Goal: Task Accomplishment & Management: Manage account settings

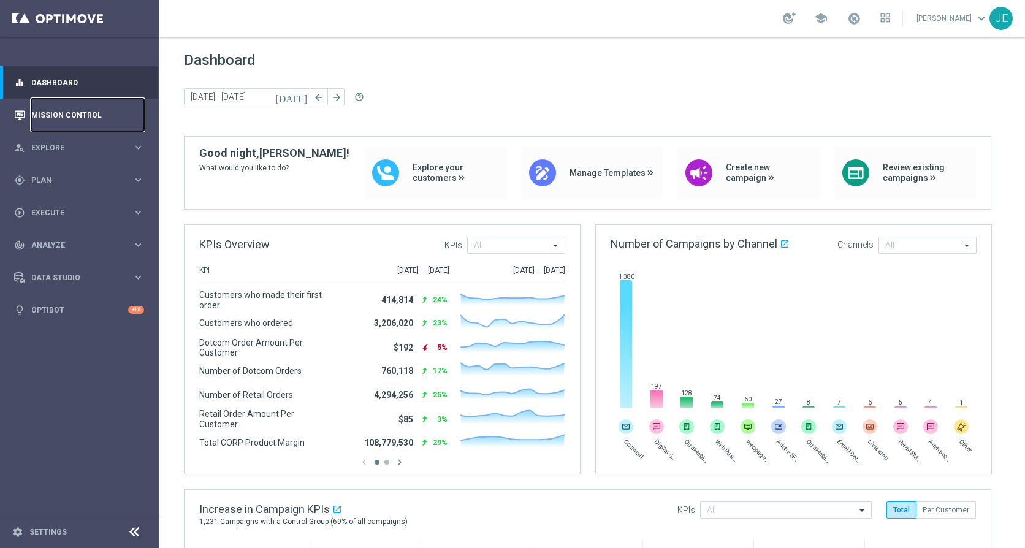
click at [66, 117] on link "Mission Control" at bounding box center [87, 115] width 113 height 32
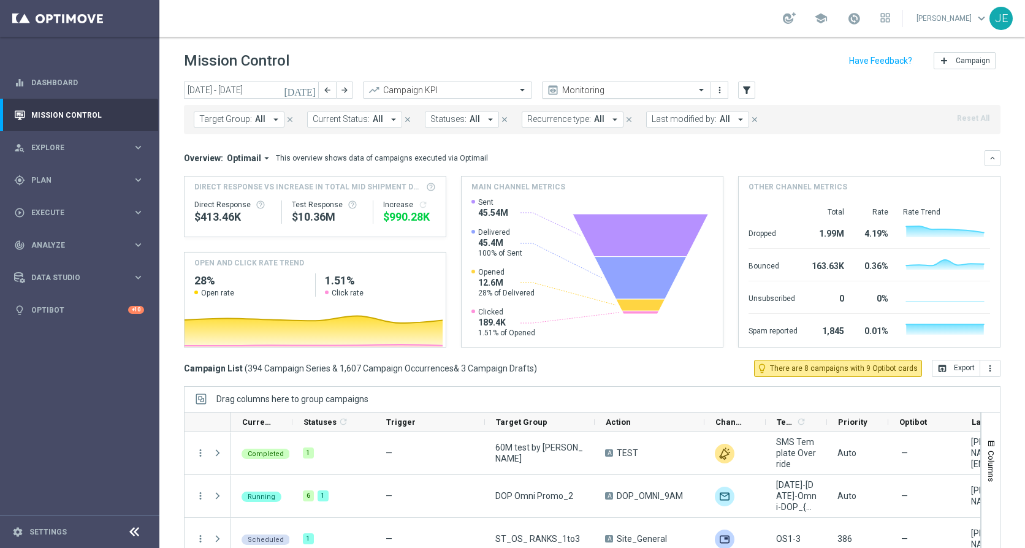
click at [706, 86] on span at bounding box center [702, 90] width 15 height 10
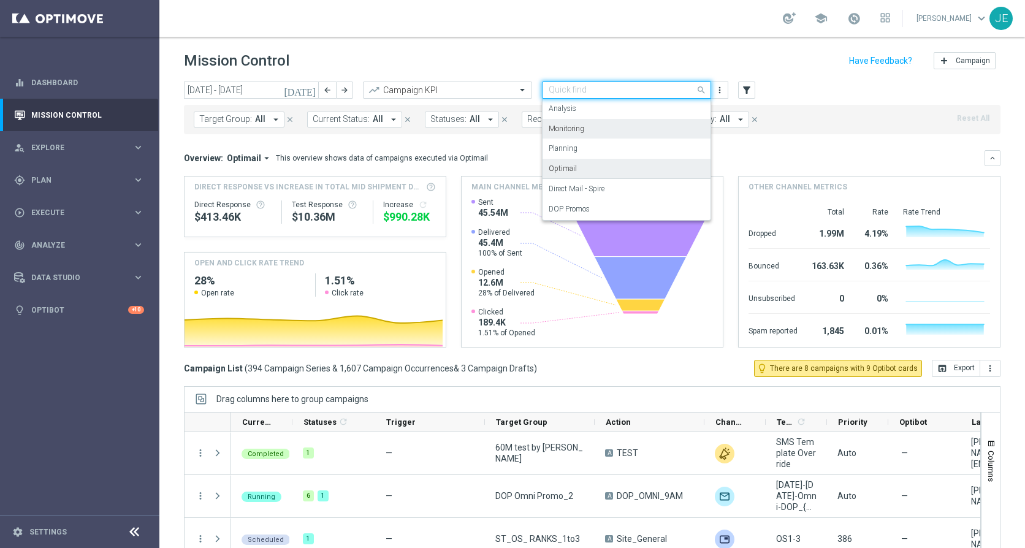
click at [559, 162] on div "Optimail" at bounding box center [626, 169] width 156 height 20
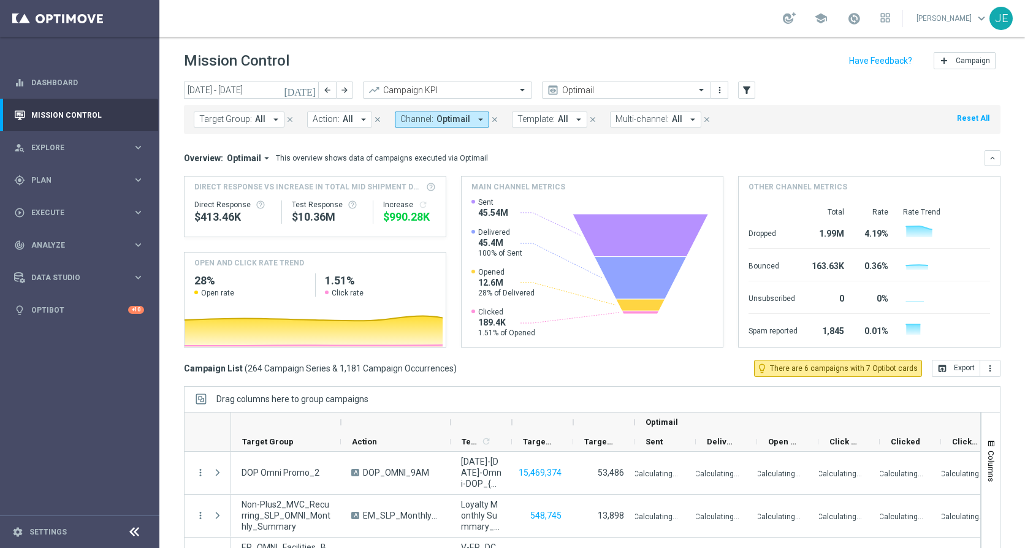
click at [135, 531] on icon at bounding box center [134, 532] width 15 height 15
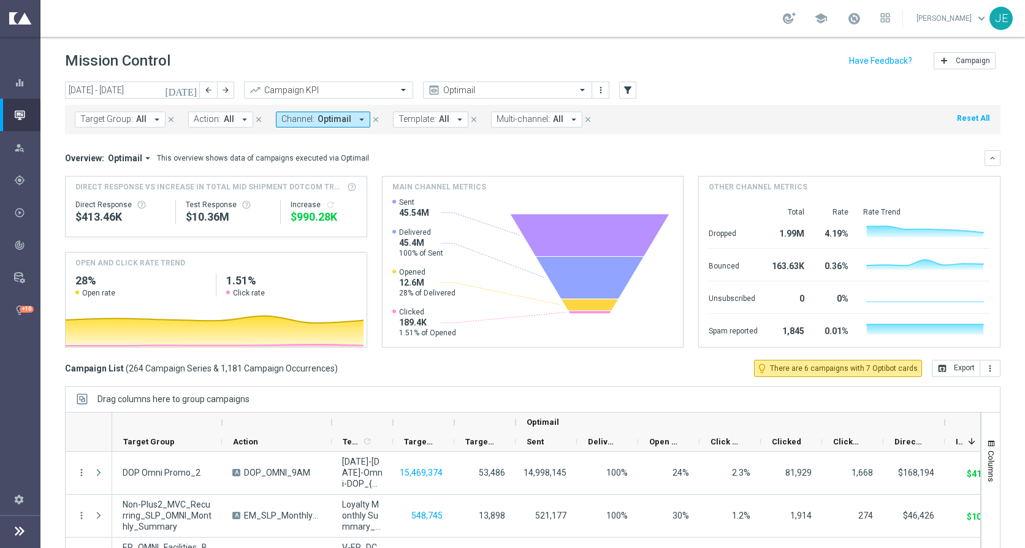
click at [187, 88] on icon "[DATE]" at bounding box center [181, 90] width 33 height 11
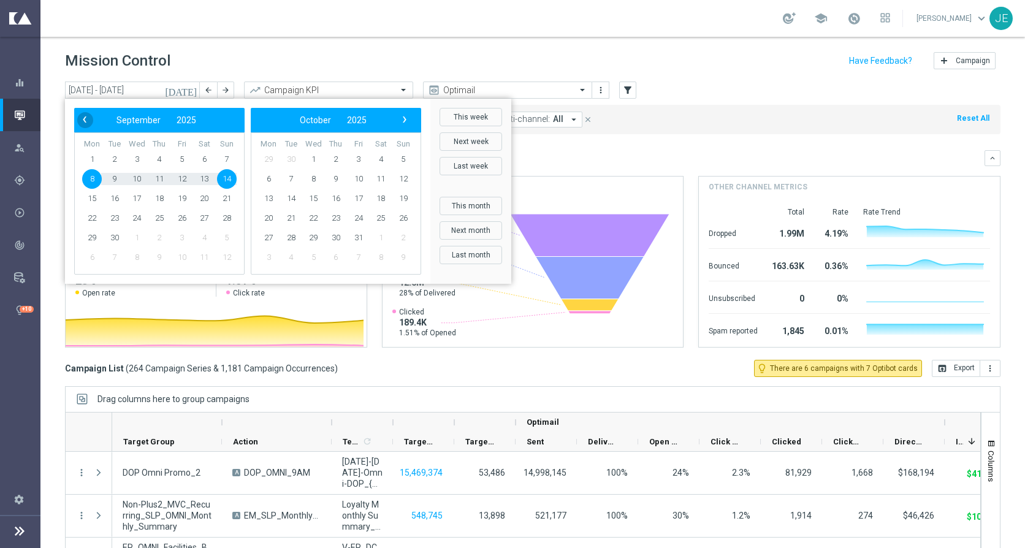
click at [80, 118] on span "‹" at bounding box center [85, 120] width 16 height 16
click at [159, 200] on span "14" at bounding box center [160, 199] width 20 height 20
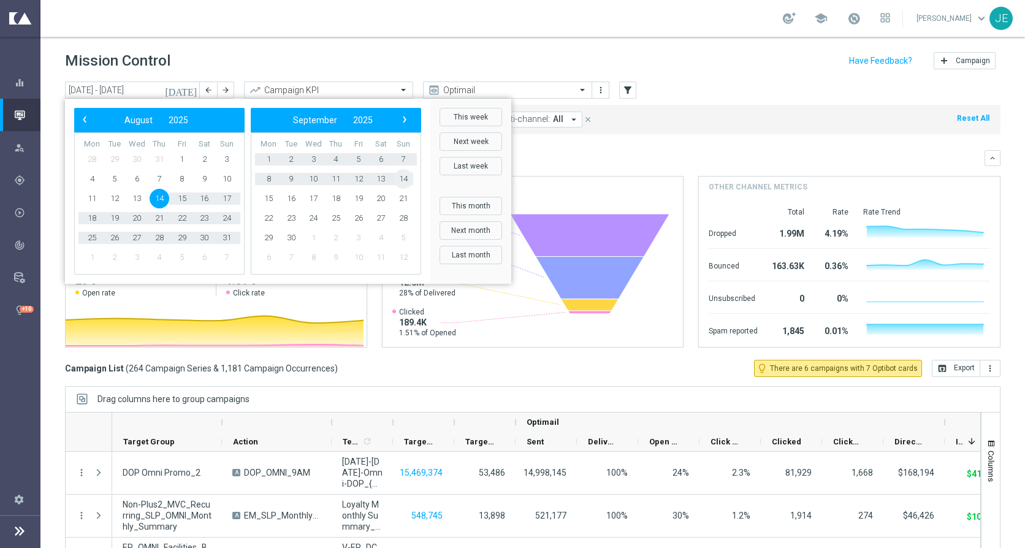
click at [409, 175] on span "14" at bounding box center [403, 179] width 20 height 20
type input "[DATE] - [DATE]"
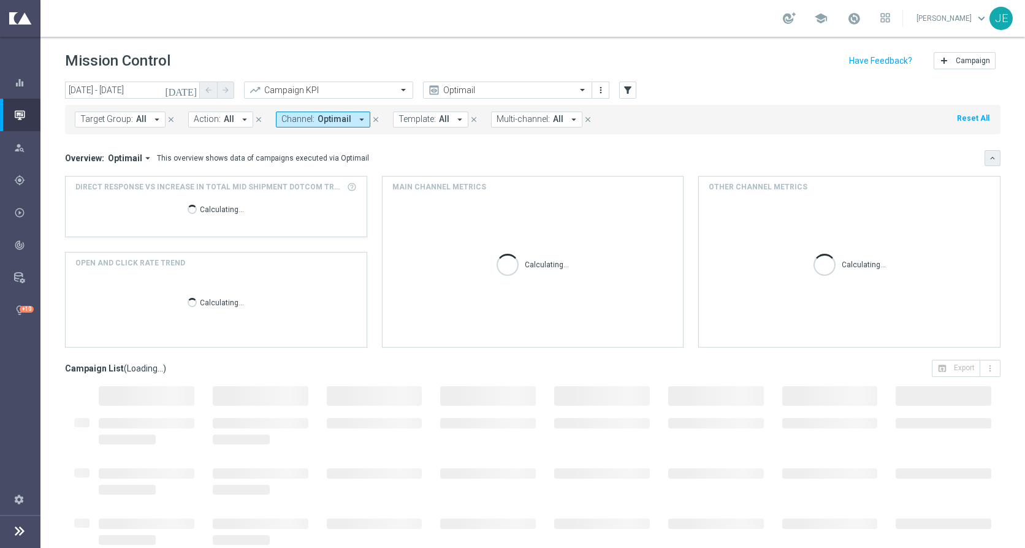
click at [988, 160] on icon "keyboard_arrow_down" at bounding box center [992, 158] width 9 height 9
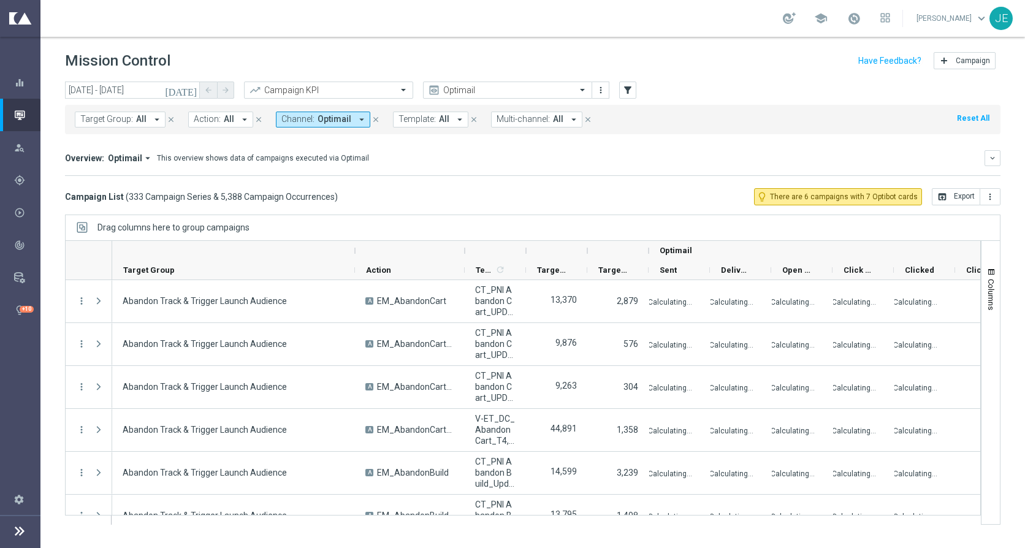
drag, startPoint x: 221, startPoint y: 250, endPoint x: 354, endPoint y: 254, distance: 133.0
click at [354, 254] on div at bounding box center [354, 251] width 5 height 20
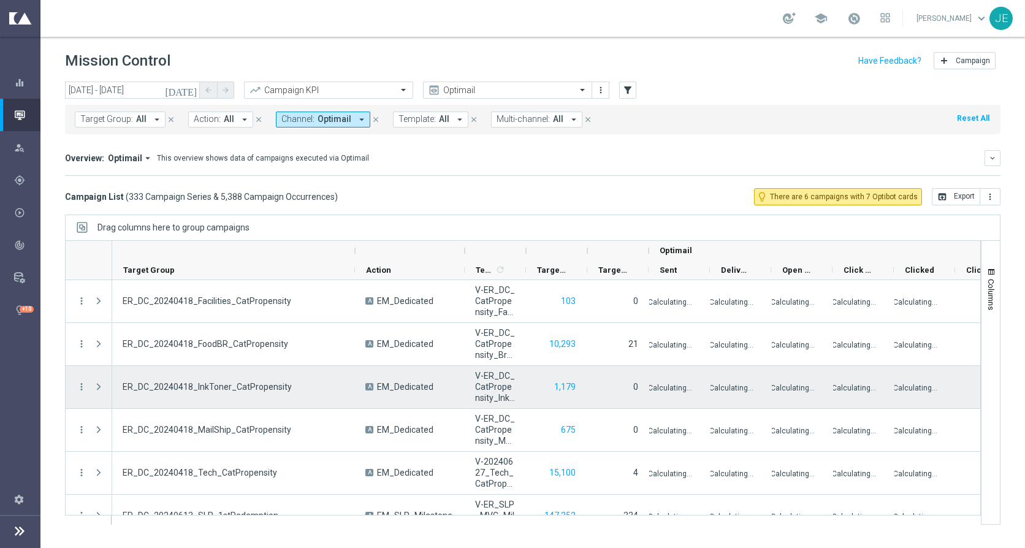
scroll to position [1348, 0]
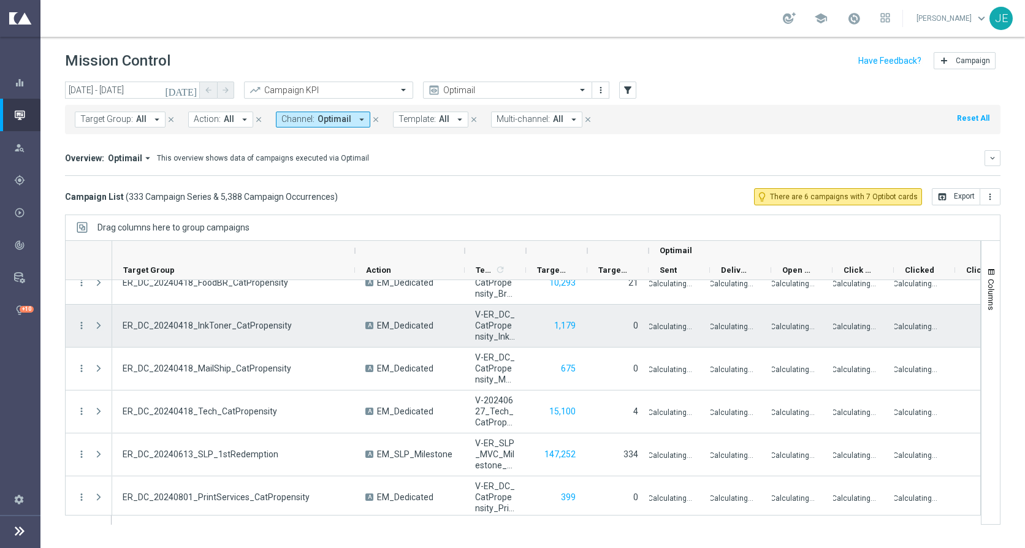
click at [97, 327] on span at bounding box center [98, 325] width 11 height 10
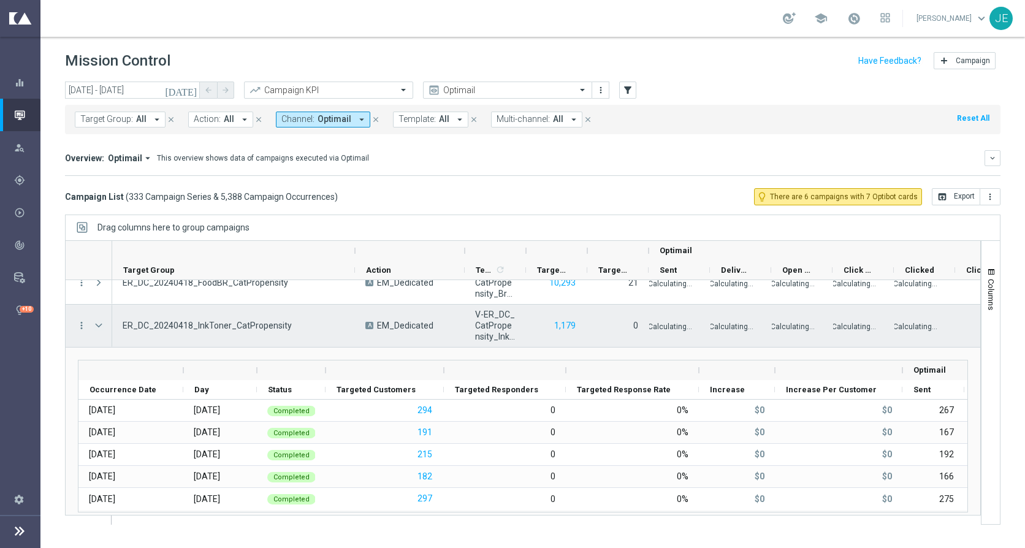
click at [97, 327] on span at bounding box center [98, 325] width 11 height 10
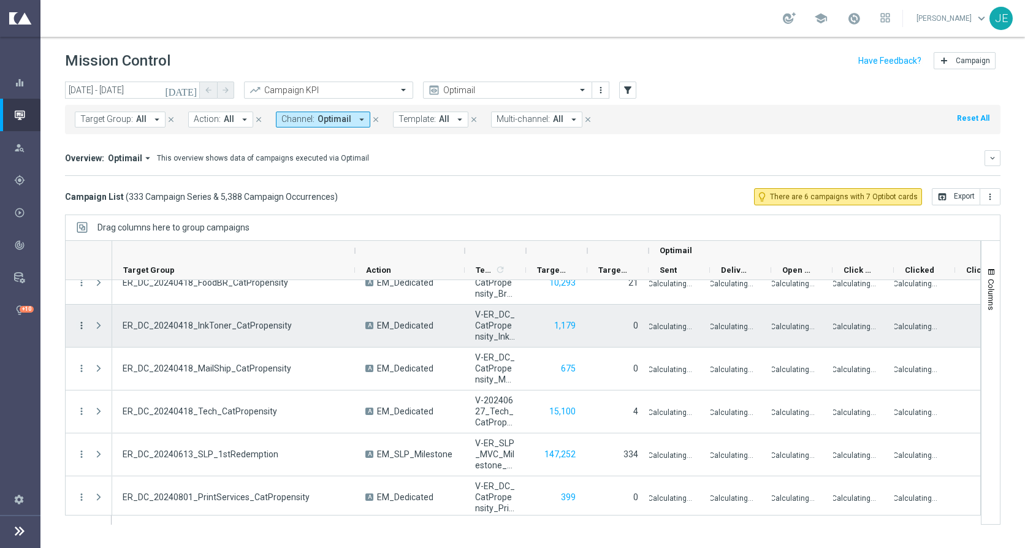
click at [77, 322] on icon "more_vert" at bounding box center [81, 325] width 11 height 11
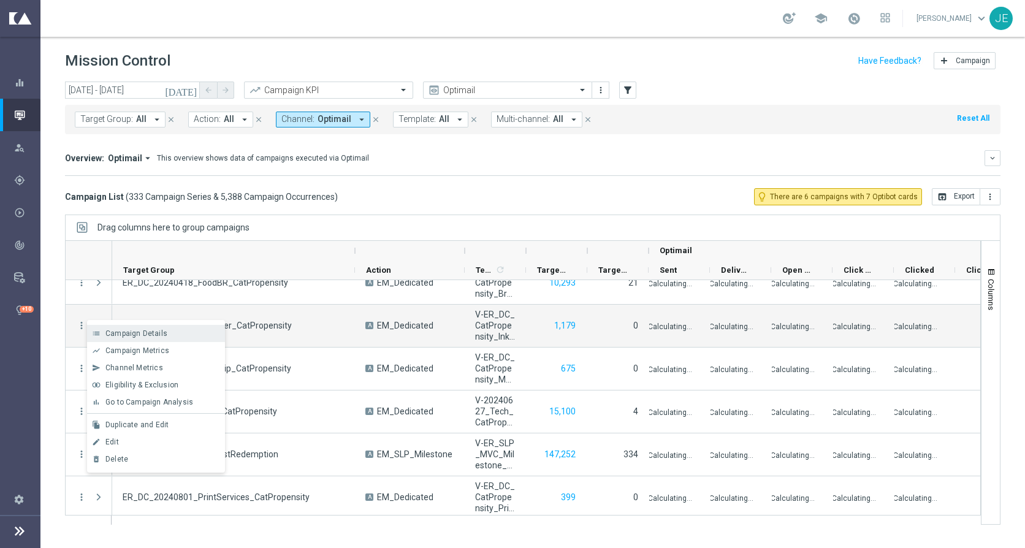
click at [138, 330] on span "Campaign Details" at bounding box center [136, 333] width 62 height 9
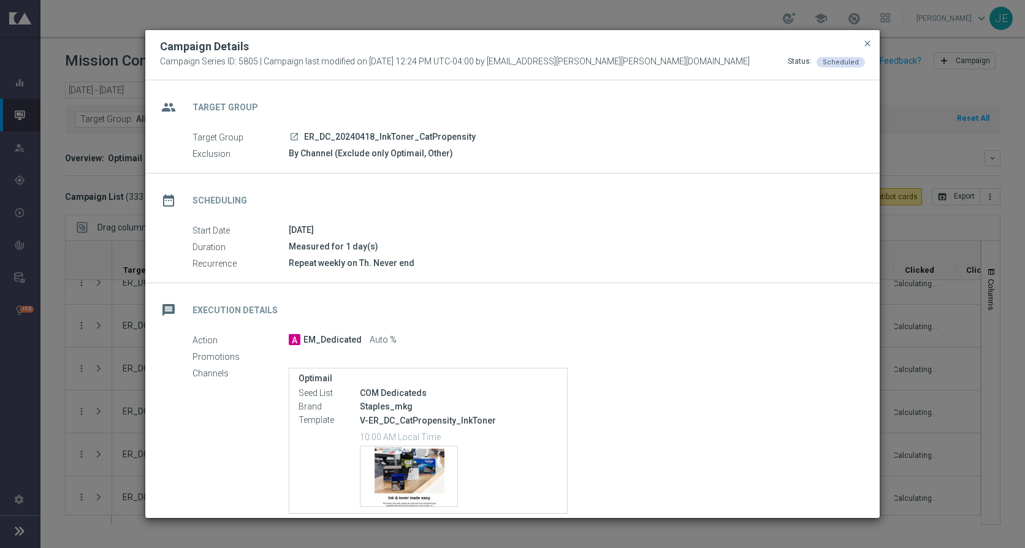
click at [294, 135] on icon "launch" at bounding box center [294, 137] width 10 height 10
click at [865, 45] on span "close" at bounding box center [867, 44] width 10 height 10
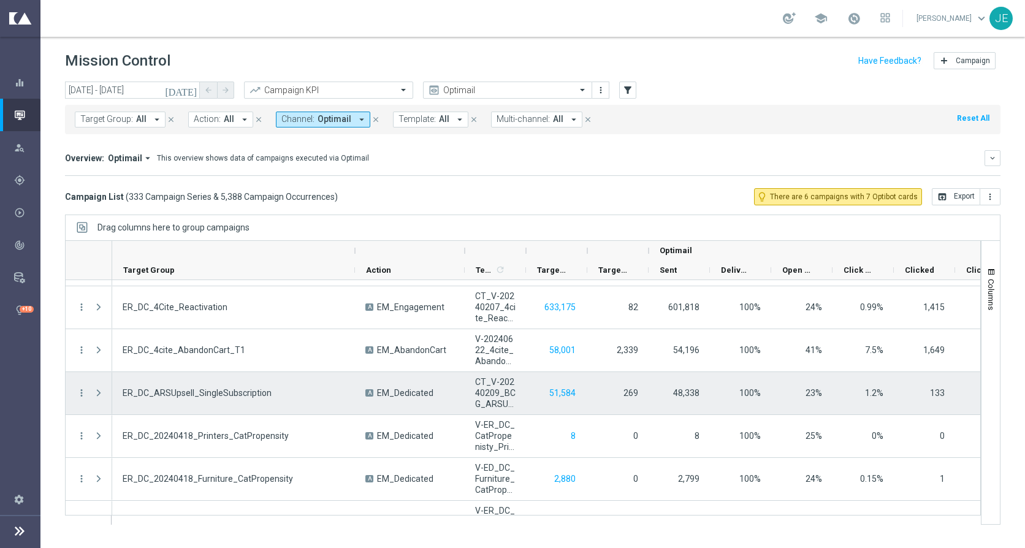
scroll to position [1900, 0]
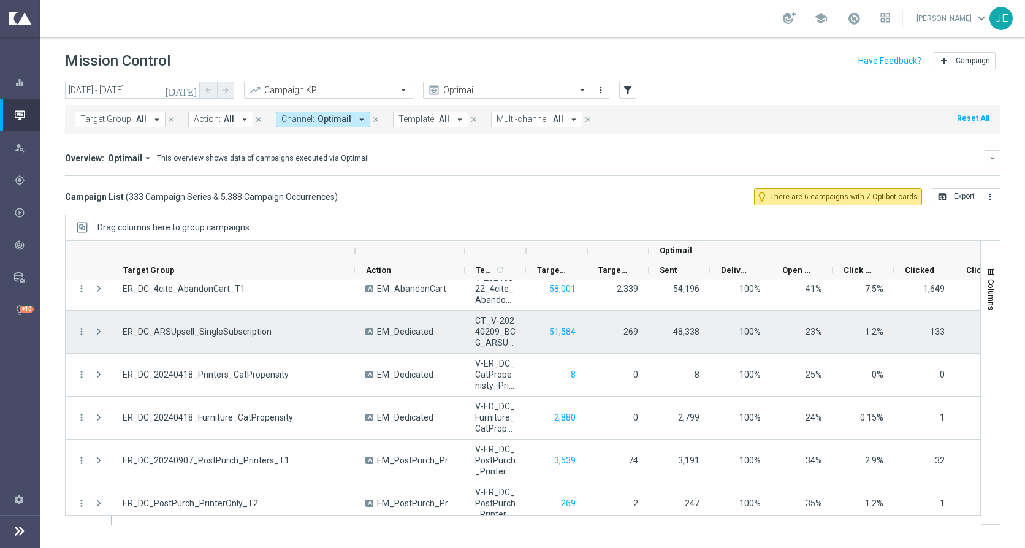
click at [96, 332] on span "Press SPACE to select this row." at bounding box center [98, 332] width 11 height 10
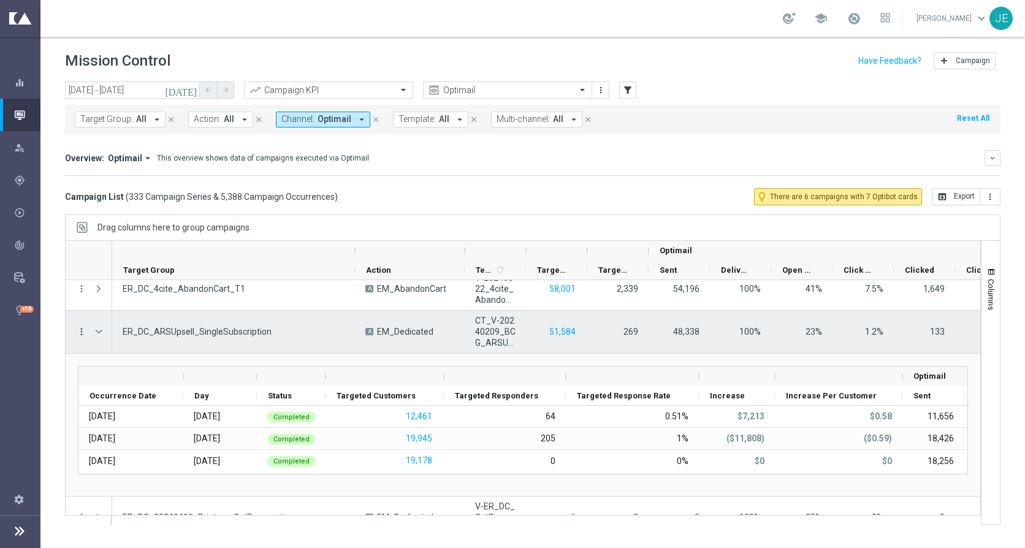
click at [84, 328] on icon "more_vert" at bounding box center [81, 331] width 11 height 11
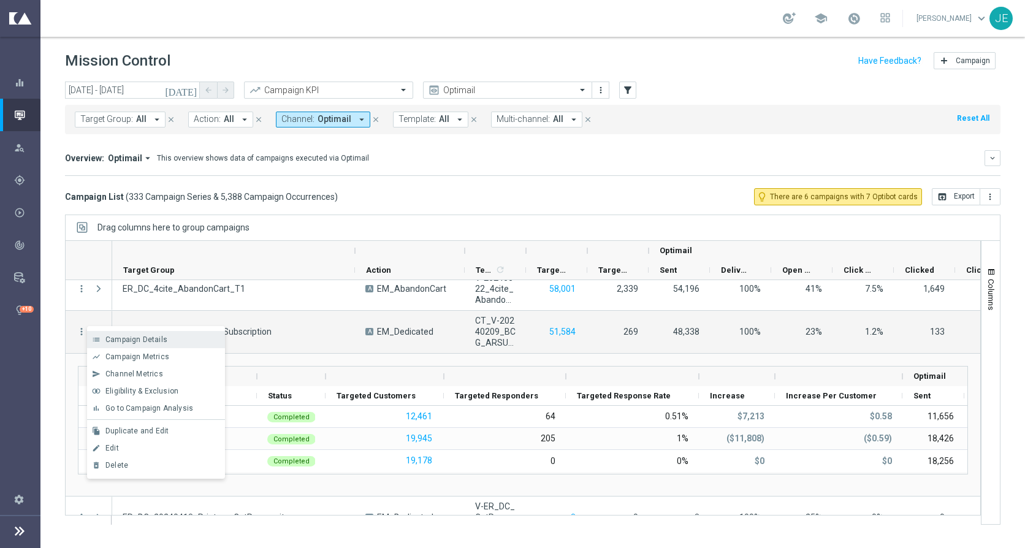
click at [146, 343] on span "Campaign Details" at bounding box center [136, 339] width 62 height 9
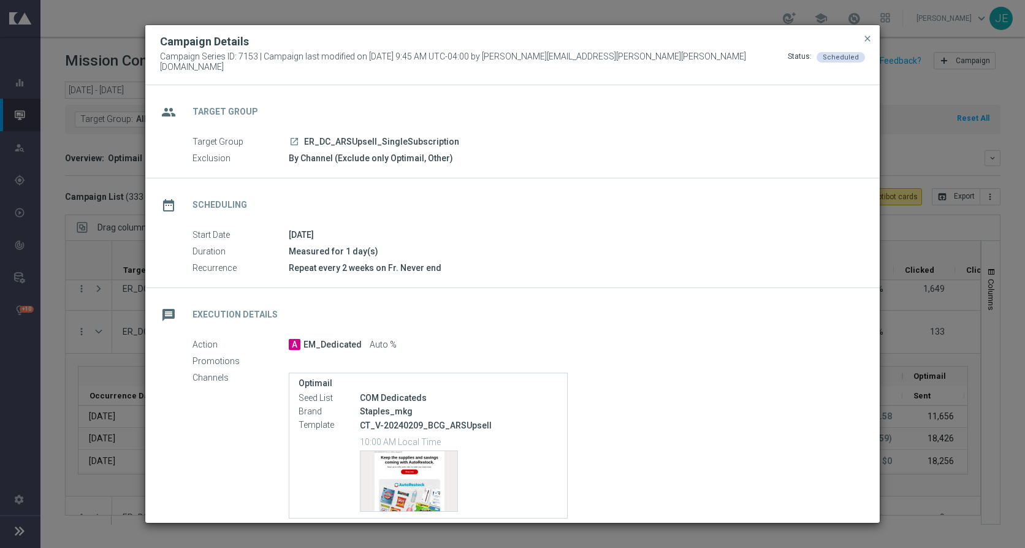
click at [291, 137] on icon "launch" at bounding box center [294, 142] width 10 height 10
click at [867, 43] on span "close" at bounding box center [867, 39] width 10 height 10
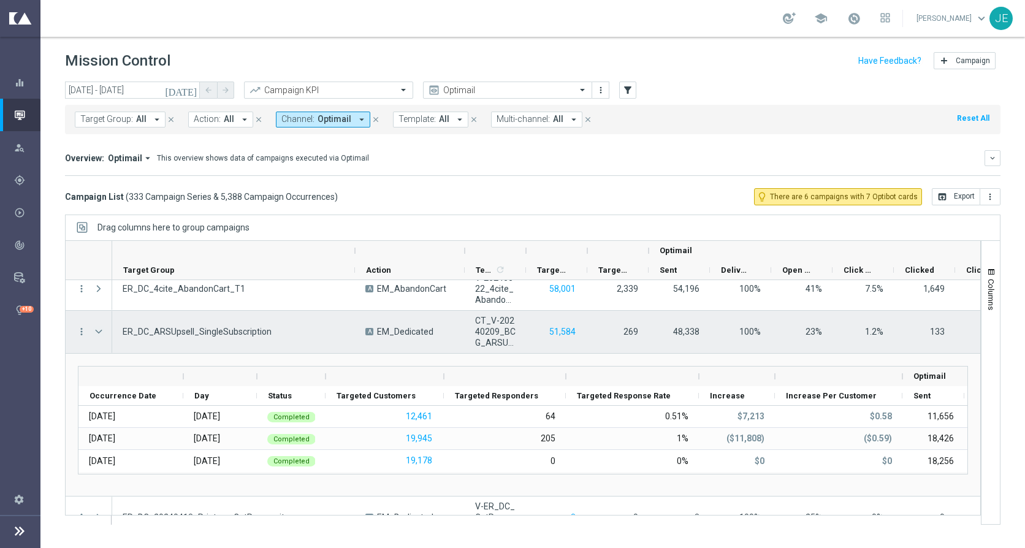
click at [97, 331] on span "Press SPACE to select this row." at bounding box center [98, 332] width 11 height 10
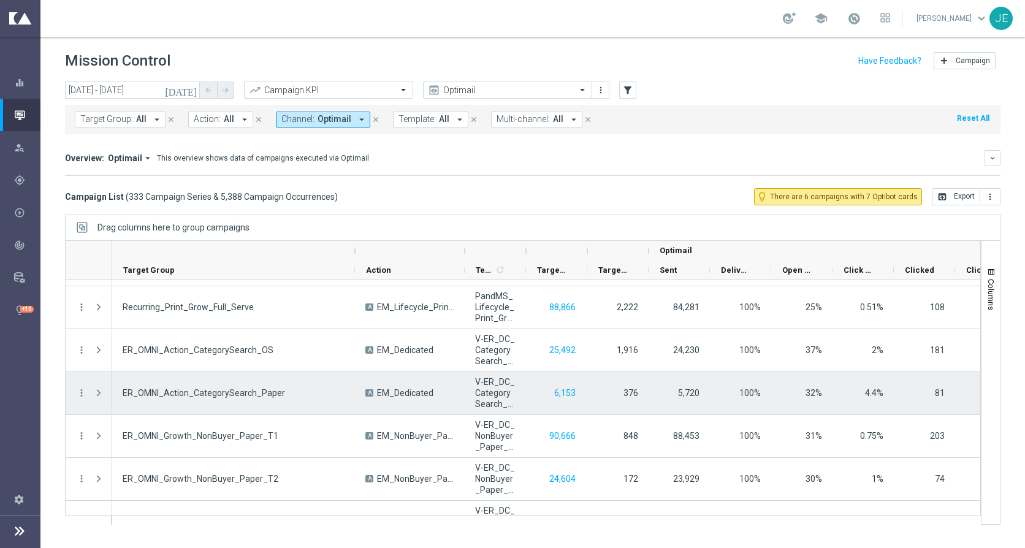
scroll to position [5331, 0]
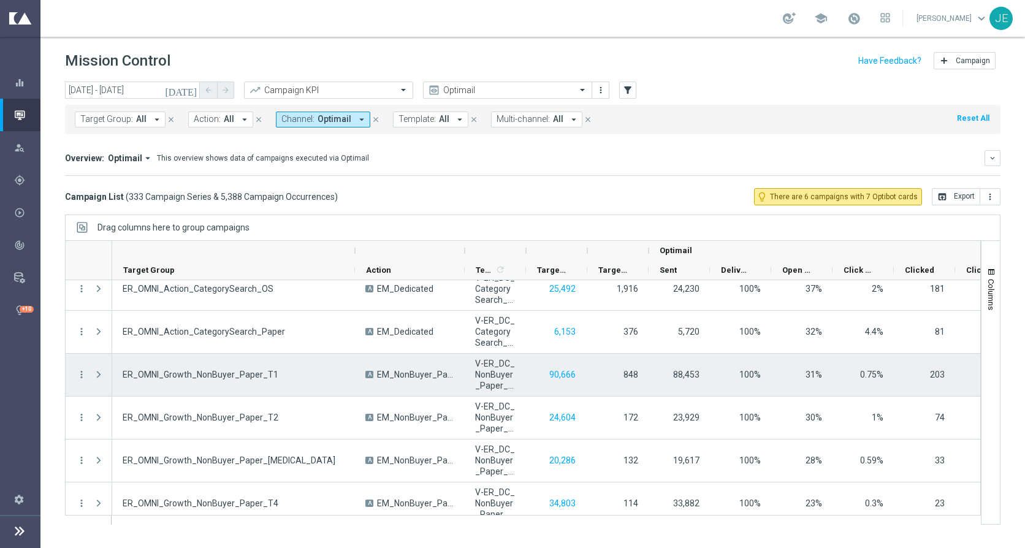
click at [100, 374] on span at bounding box center [98, 375] width 11 height 10
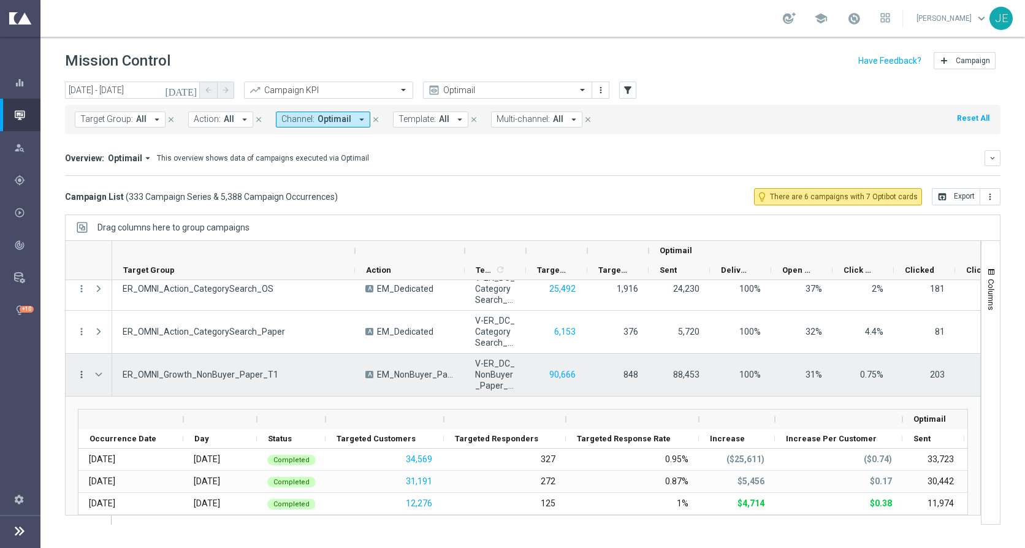
click at [82, 371] on icon "more_vert" at bounding box center [81, 374] width 11 height 11
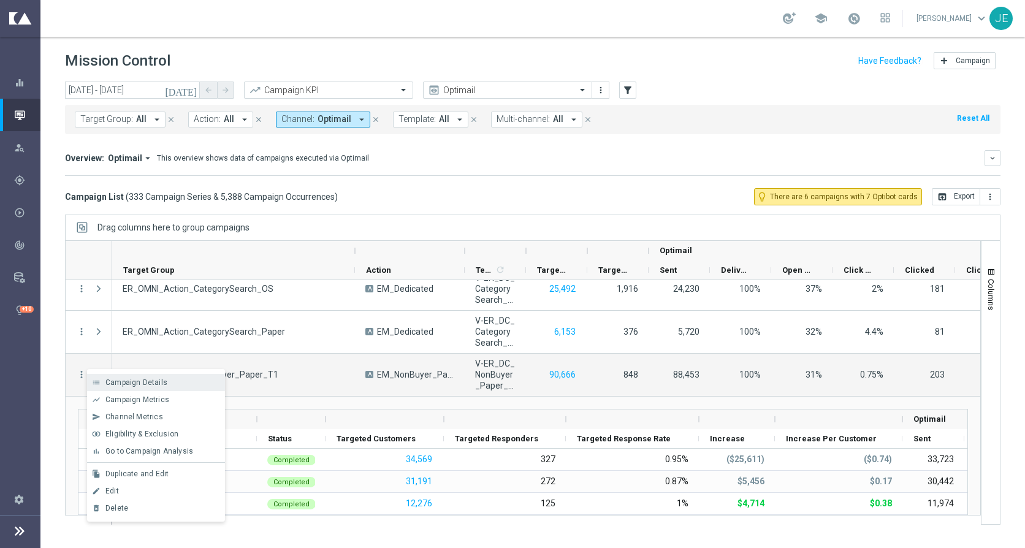
click at [124, 381] on span "Campaign Details" at bounding box center [136, 382] width 62 height 9
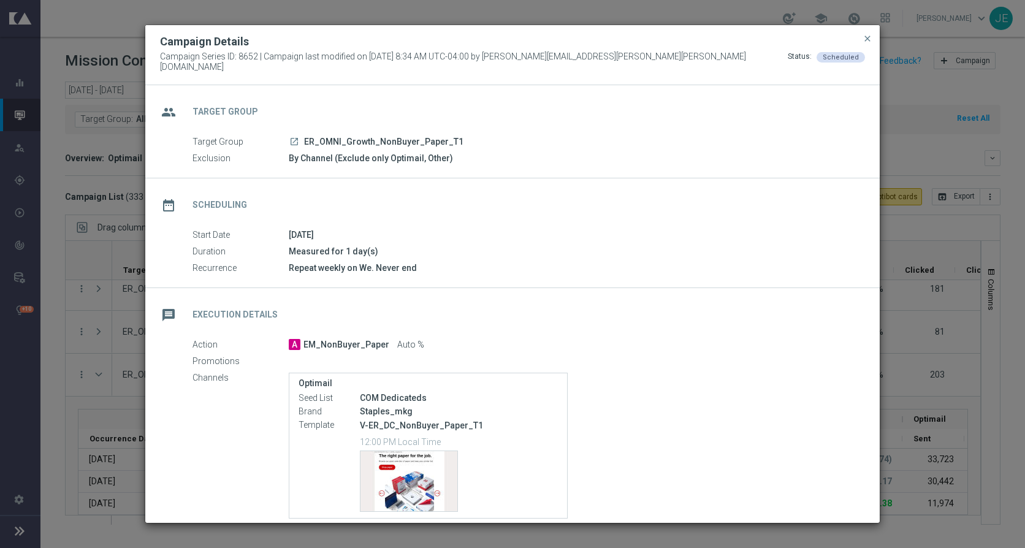
click at [295, 137] on icon "launch" at bounding box center [294, 142] width 10 height 10
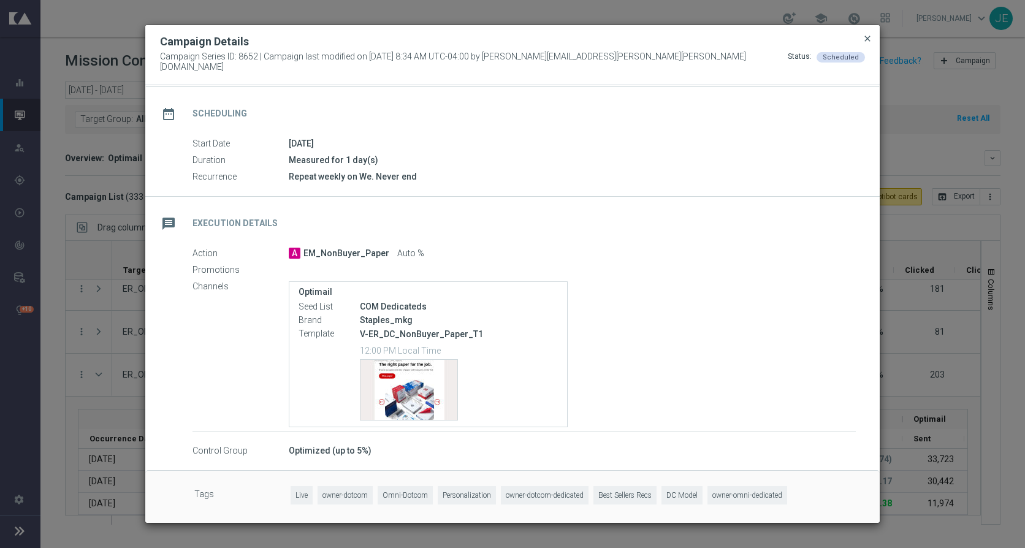
click at [868, 40] on span "close" at bounding box center [867, 39] width 10 height 10
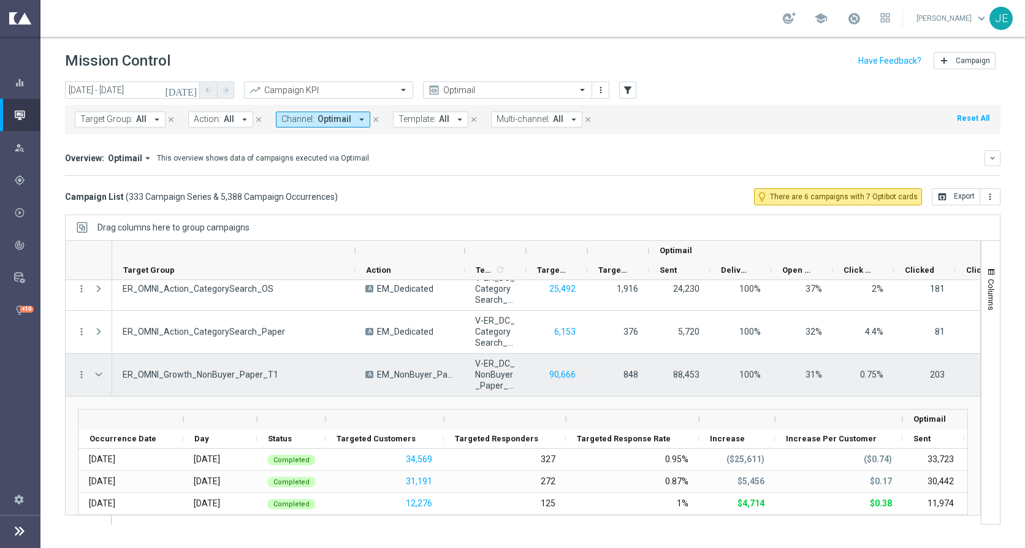
scroll to position [5393, 0]
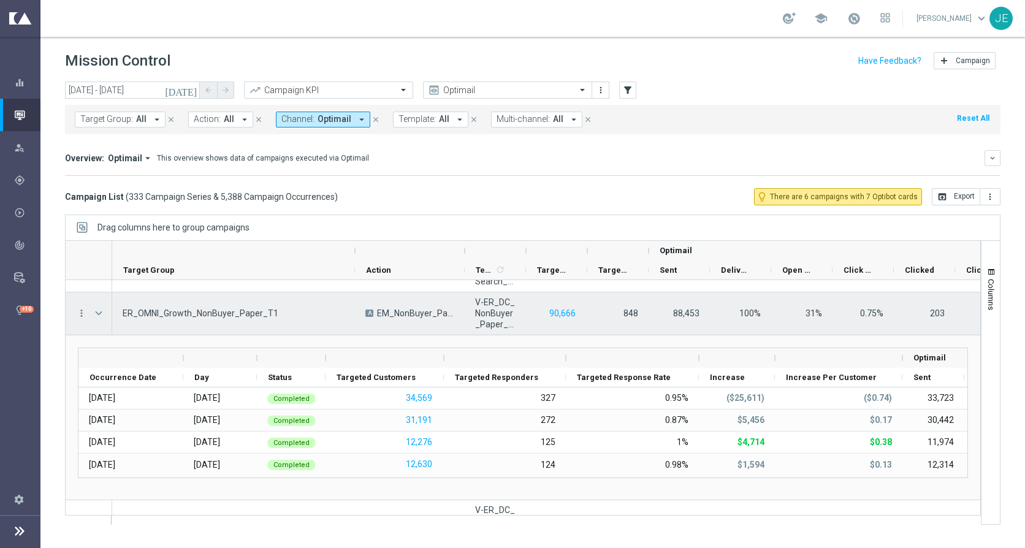
click at [96, 308] on span "Press SPACE to select this row." at bounding box center [98, 313] width 11 height 10
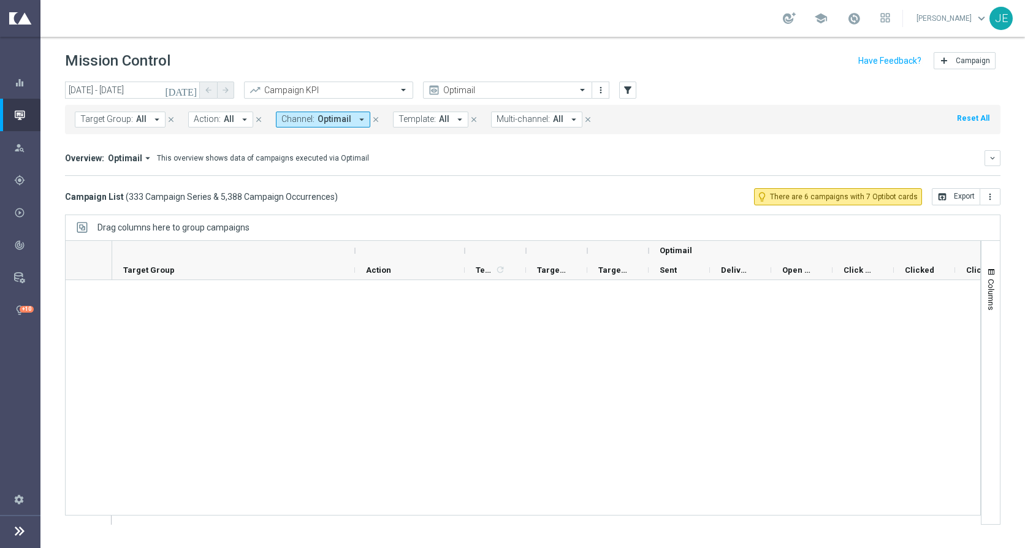
scroll to position [5638, 0]
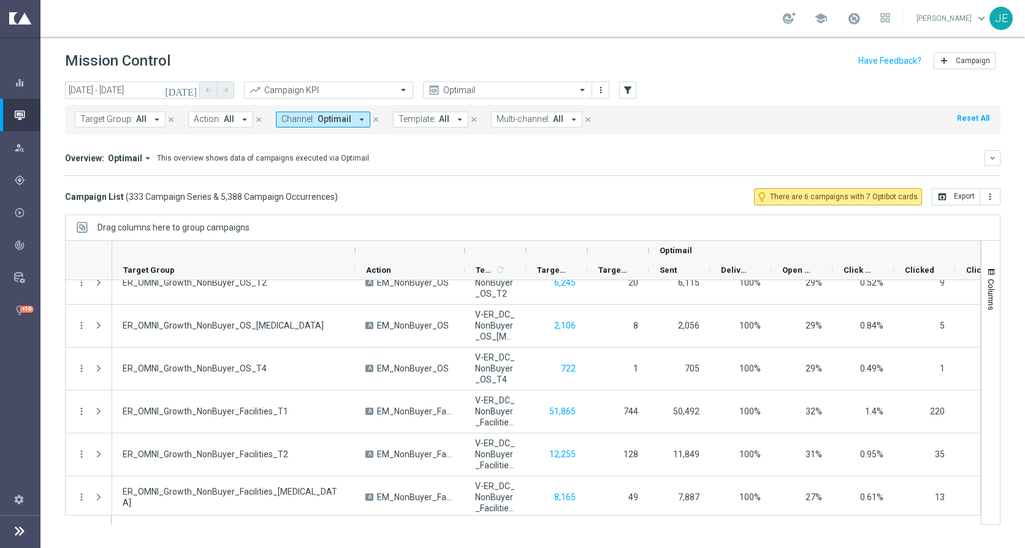
click at [156, 116] on icon "arrow_drop_down" at bounding box center [156, 119] width 11 height 11
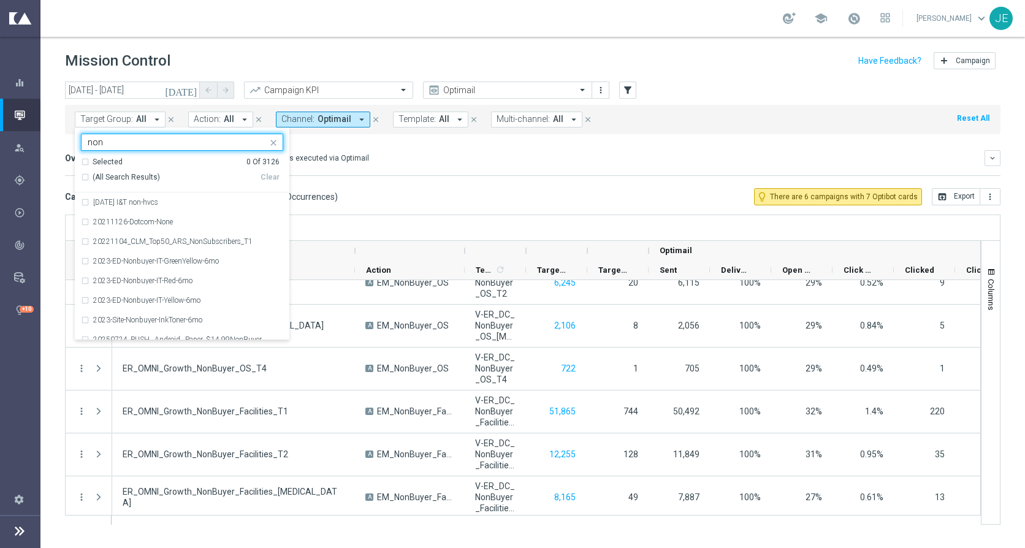
click at [93, 175] on span "(All Search Results)" at bounding box center [126, 177] width 67 height 10
type input "non"
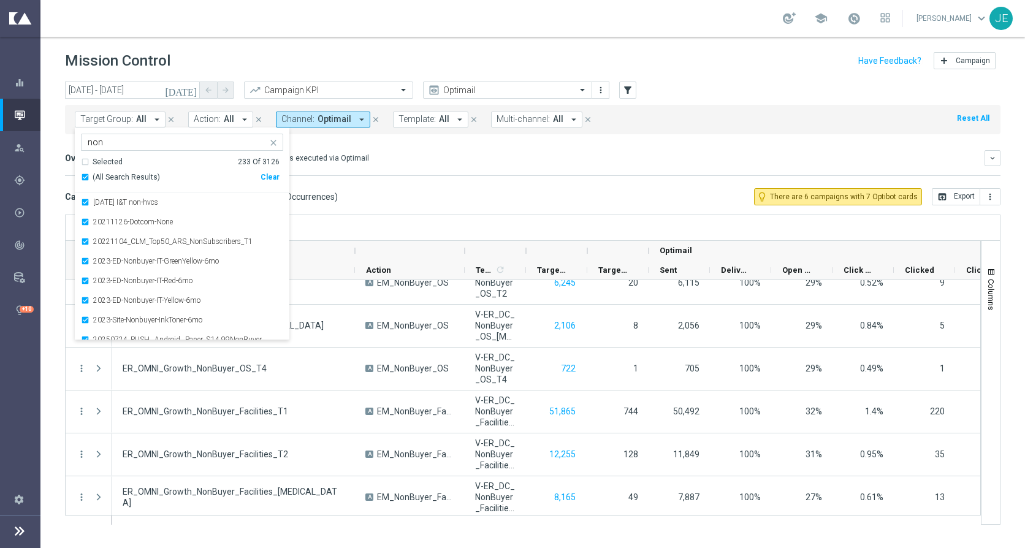
click at [357, 164] on div "Overview: Optimail arrow_drop_down This overview shows data of campaigns execut…" at bounding box center [532, 158] width 935 height 16
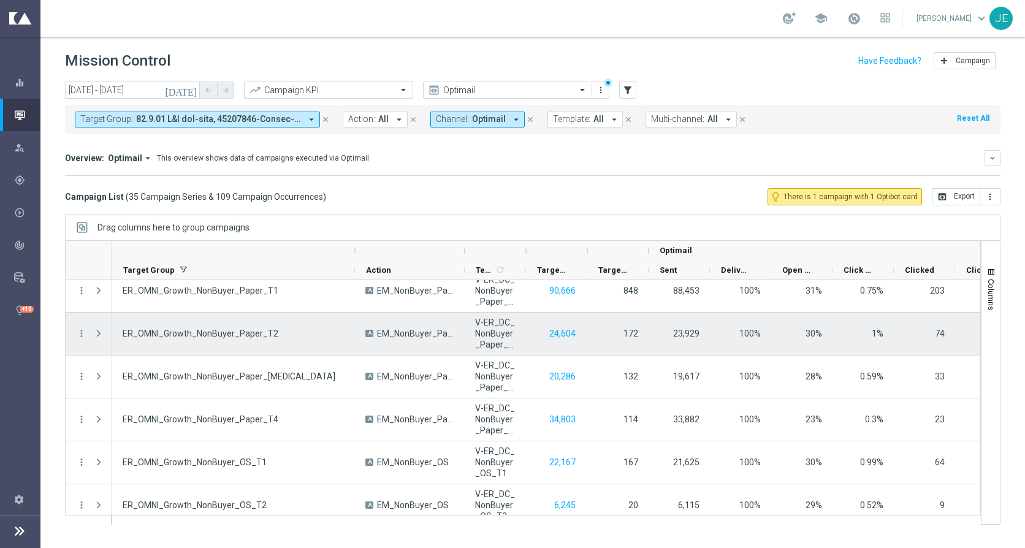
scroll to position [164, 0]
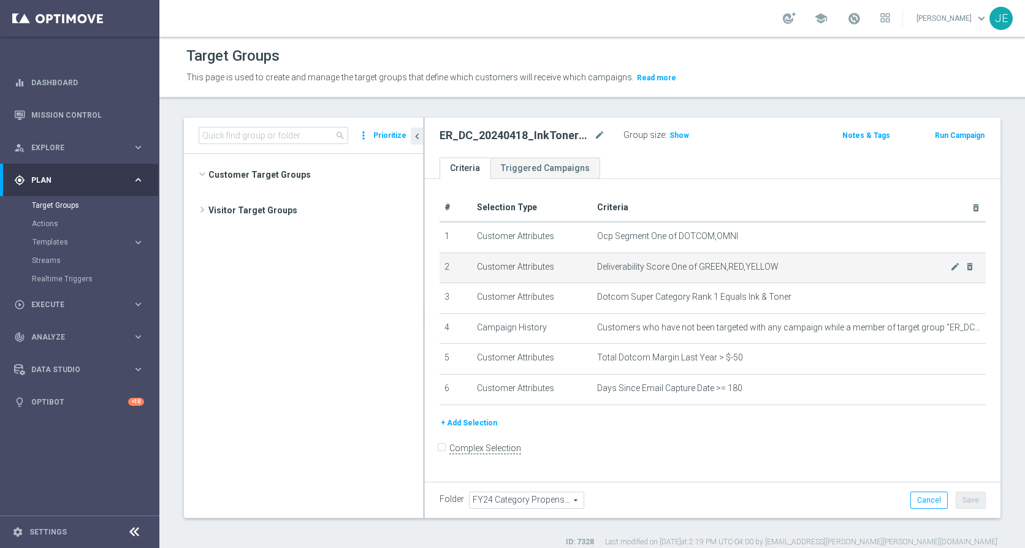
scroll to position [360, 0]
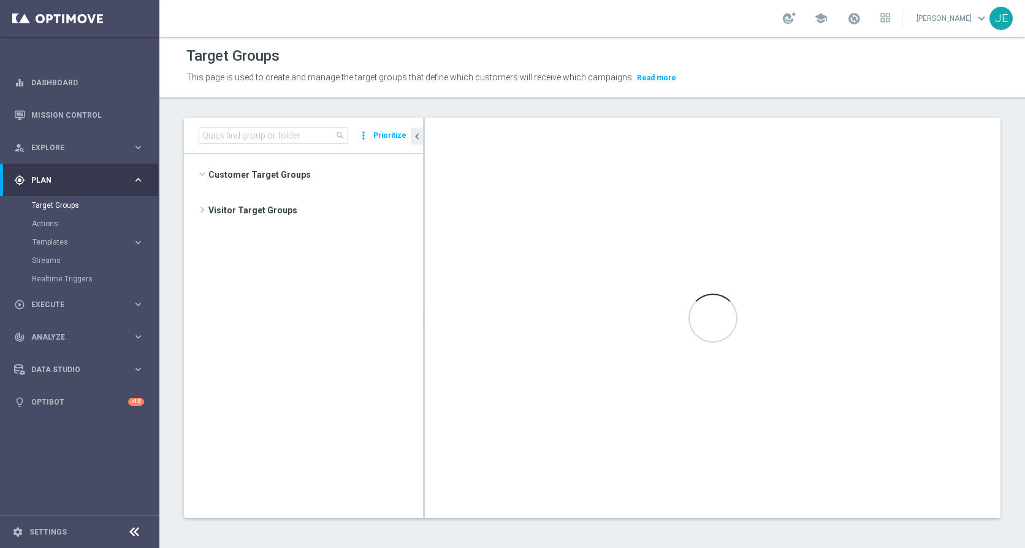
scroll to position [439, 0]
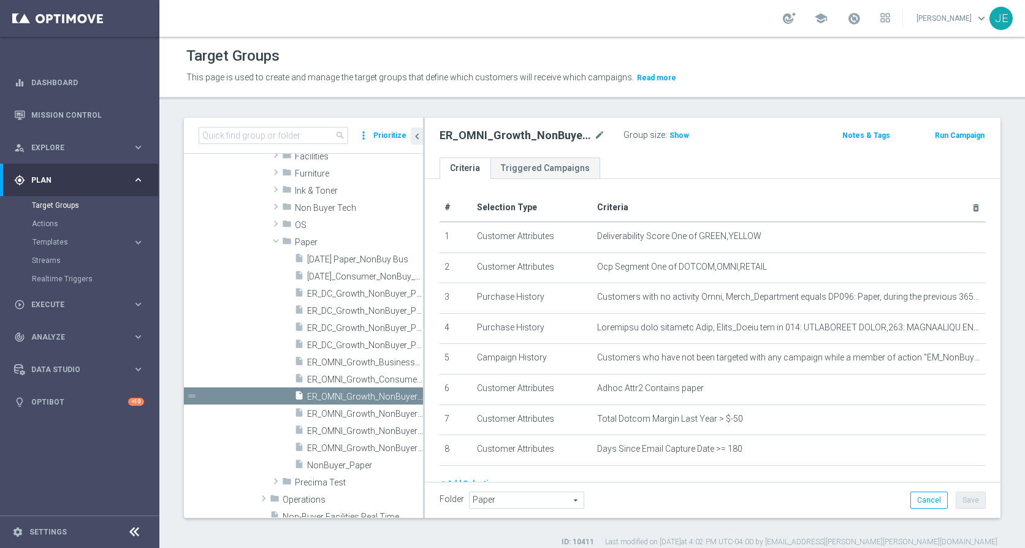
click at [127, 533] on icon at bounding box center [134, 532] width 15 height 15
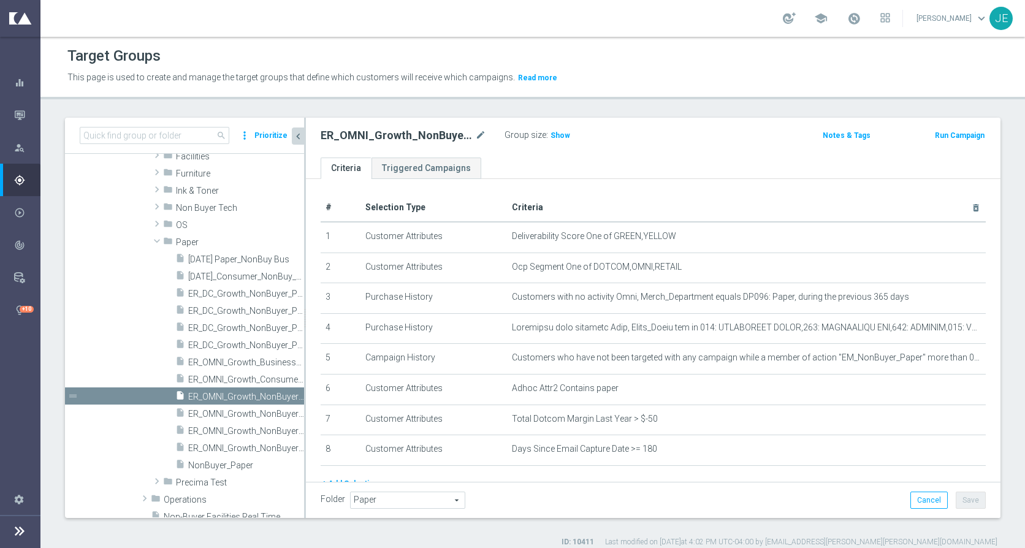
click at [296, 136] on icon "chevron_left" at bounding box center [298, 137] width 12 height 12
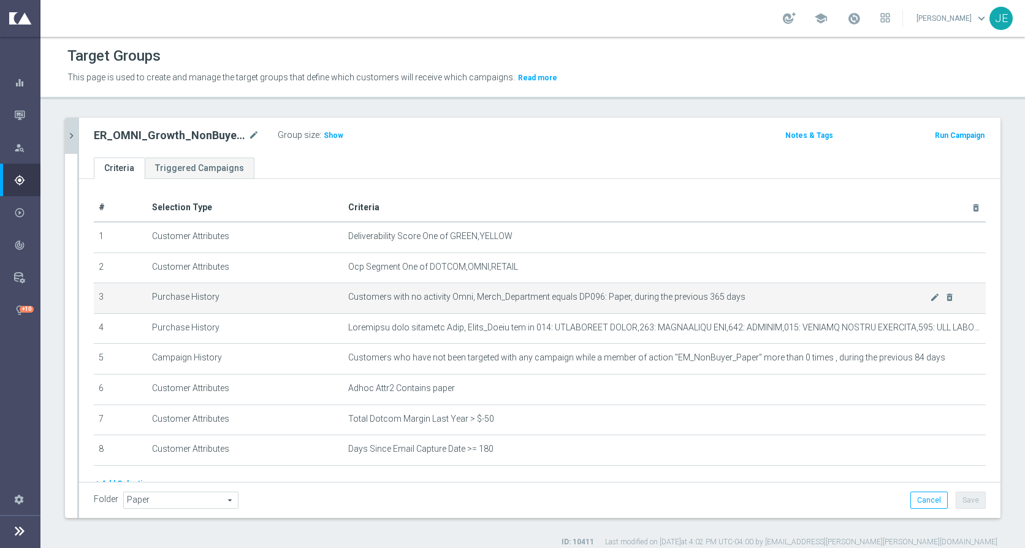
scroll to position [54, 0]
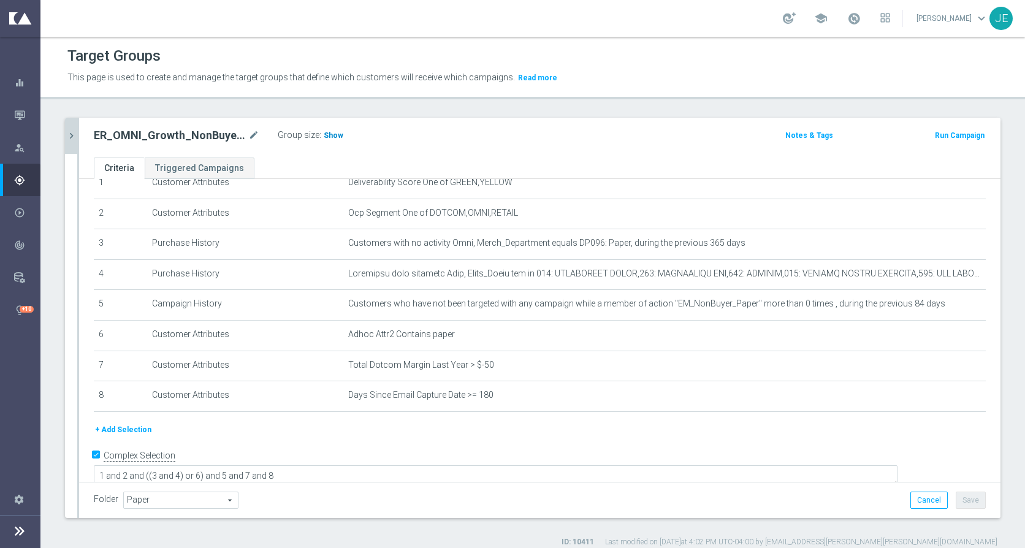
click at [322, 136] on h3 "Show" at bounding box center [333, 135] width 22 height 13
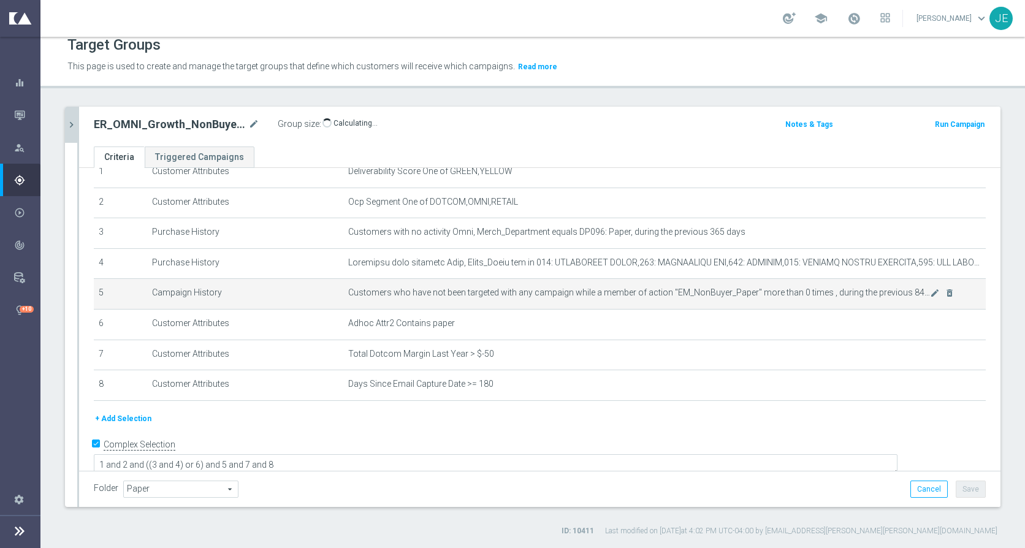
scroll to position [46, 0]
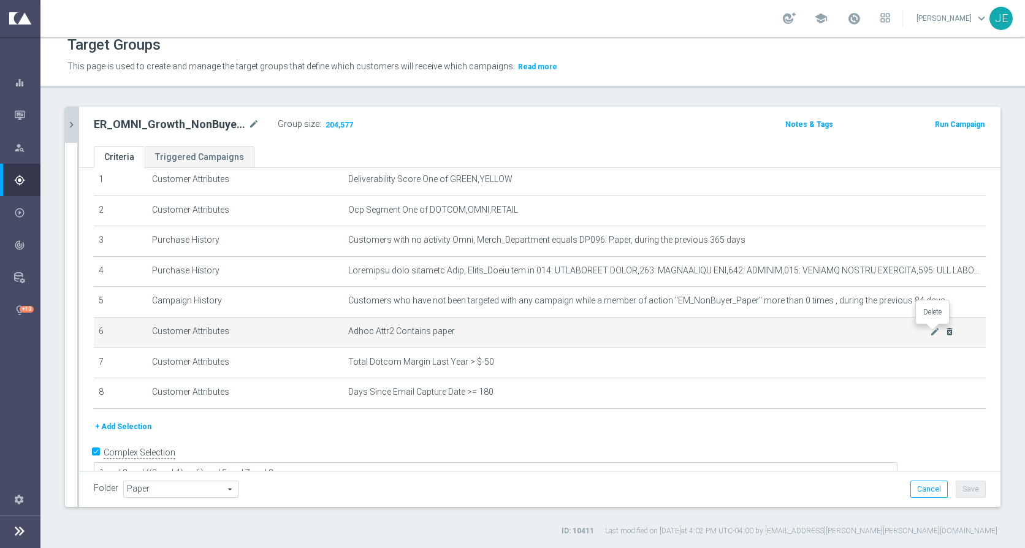
click at [944, 327] on icon "delete_forever" at bounding box center [949, 332] width 10 height 10
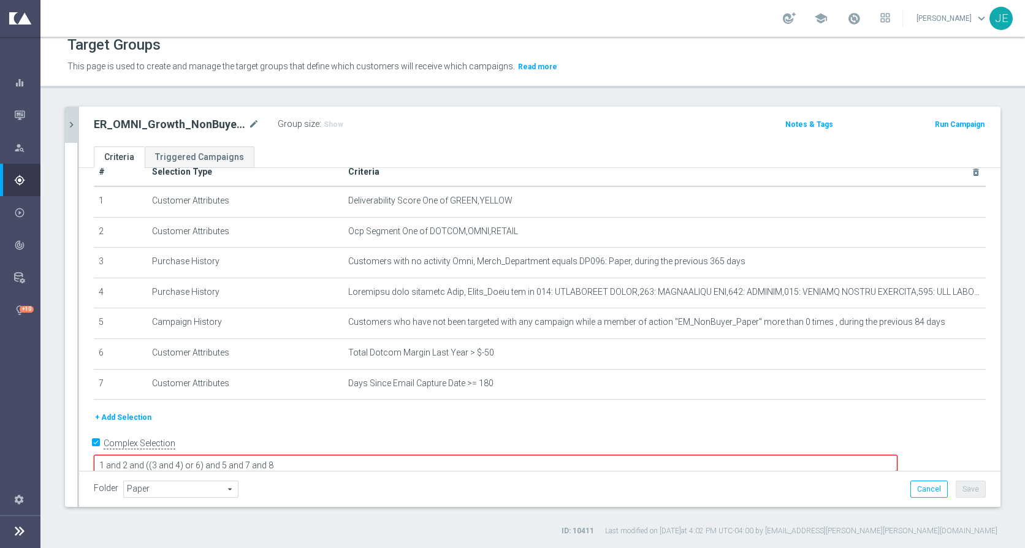
click at [267, 455] on textarea "1 and 2 and ((3 and 4) or 6) and 5 and 7 and 8" at bounding box center [495, 465] width 803 height 21
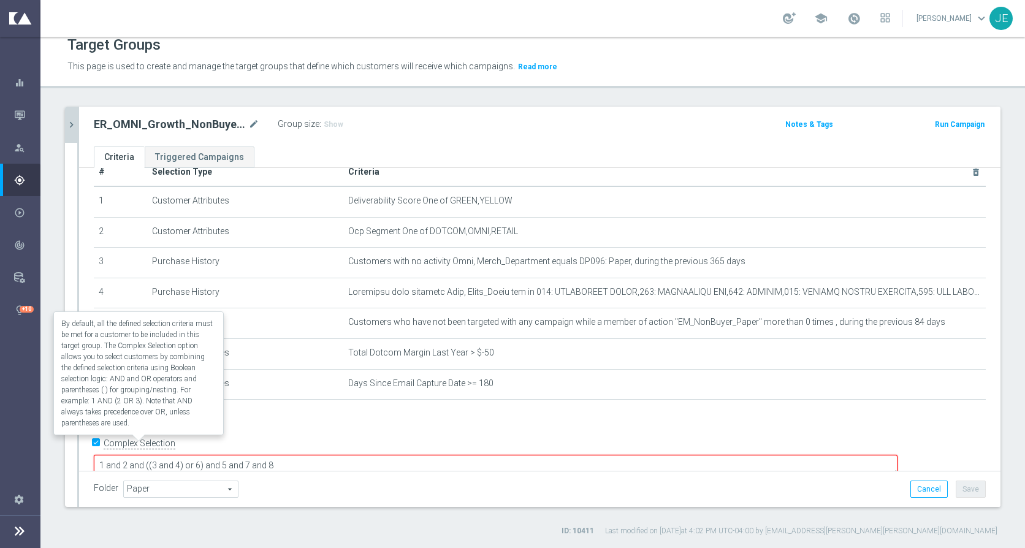
click at [156, 441] on label "Complex Selection" at bounding box center [140, 444] width 72 height 12
click at [102, 441] on input "Complex Selection" at bounding box center [98, 444] width 8 height 17
checkbox input "false"
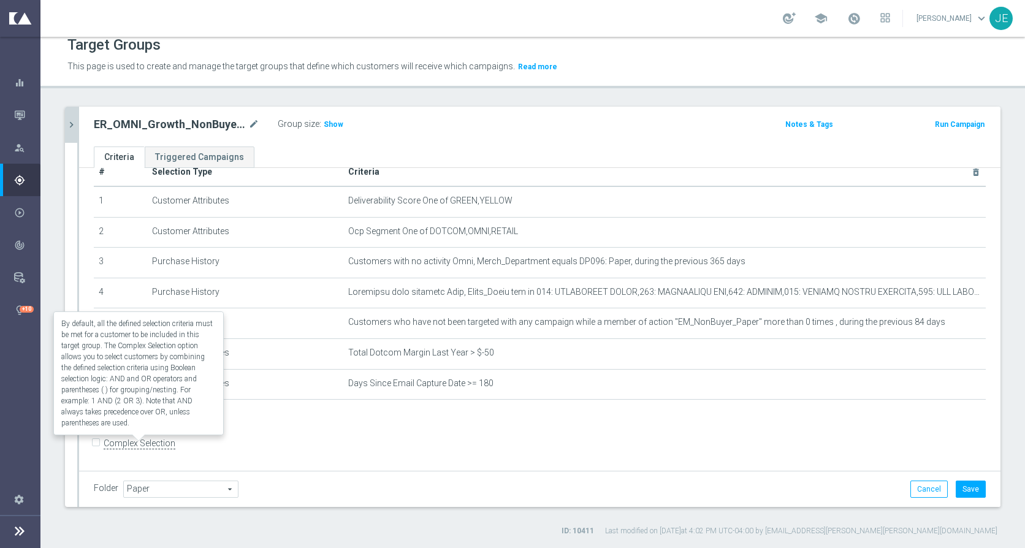
scroll to position [22, 0]
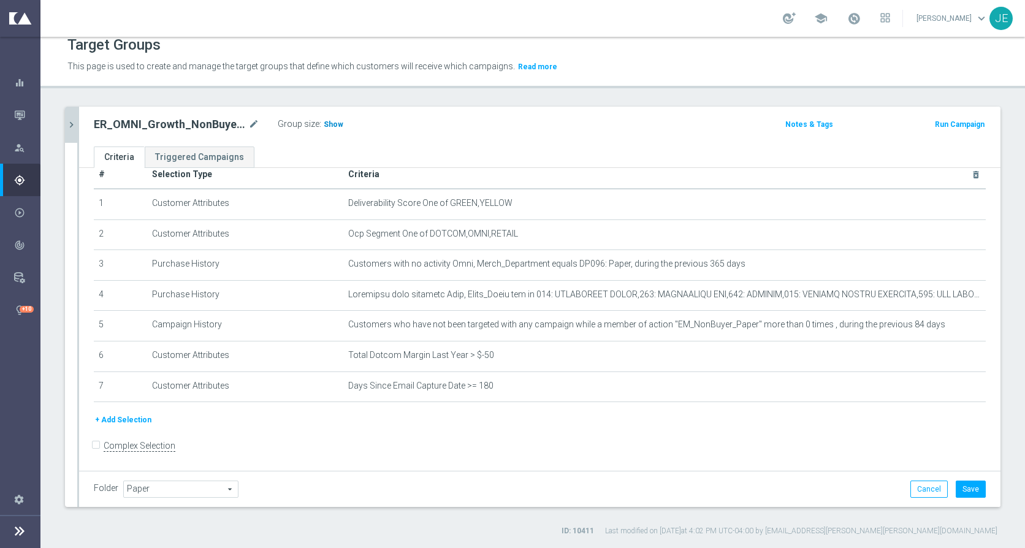
click at [324, 121] on span "Show" at bounding box center [334, 124] width 20 height 9
click at [911, 488] on button "Cancel" at bounding box center [928, 488] width 37 height 17
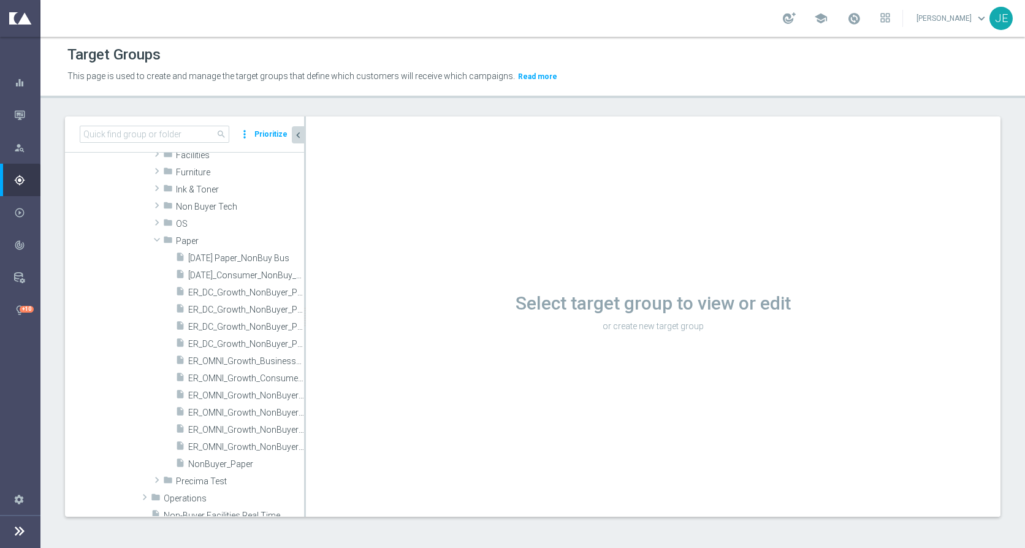
scroll to position [1, 0]
